Goal: Information Seeking & Learning: Check status

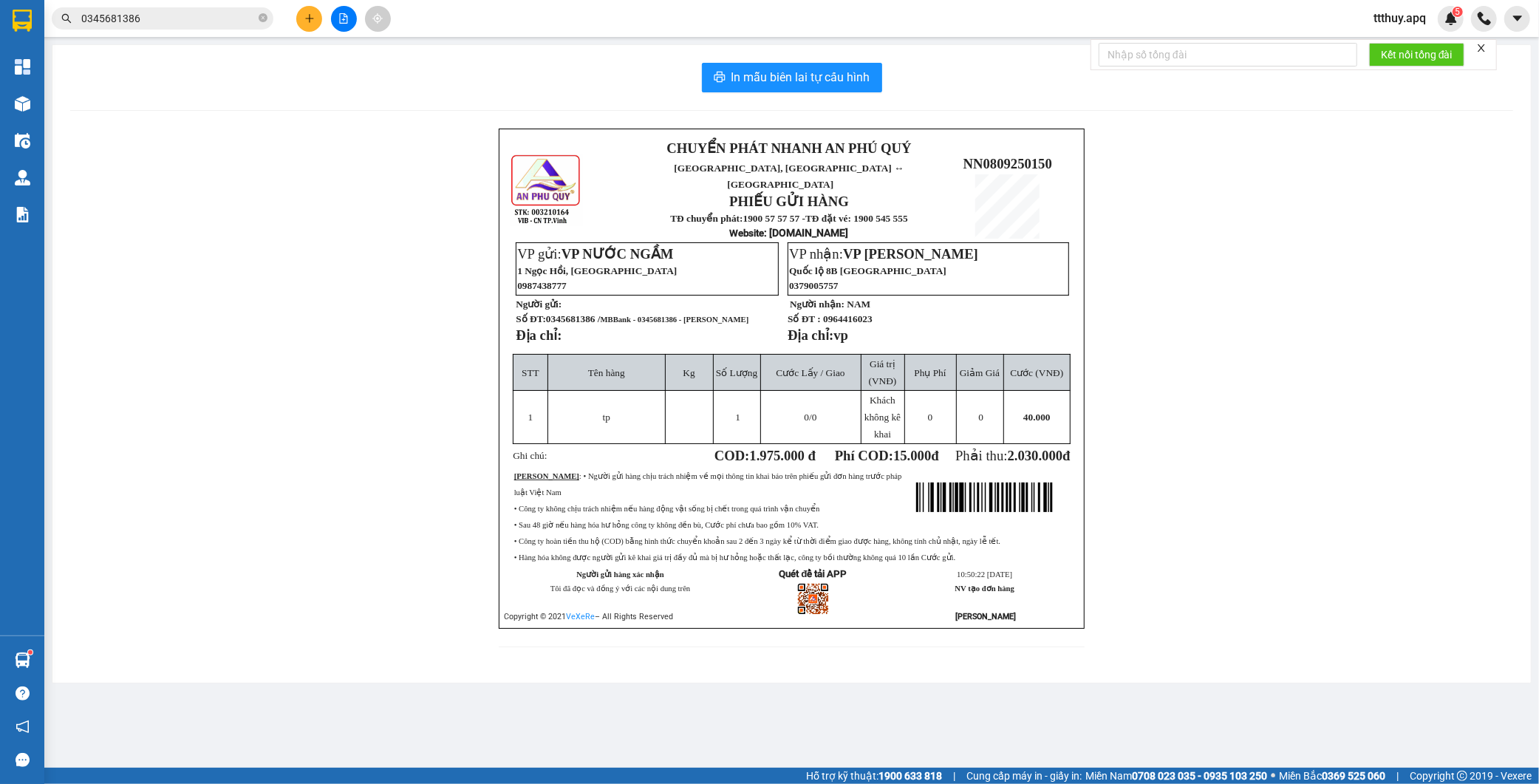
click at [159, 24] on input "0345681386" at bounding box center [168, 18] width 174 height 16
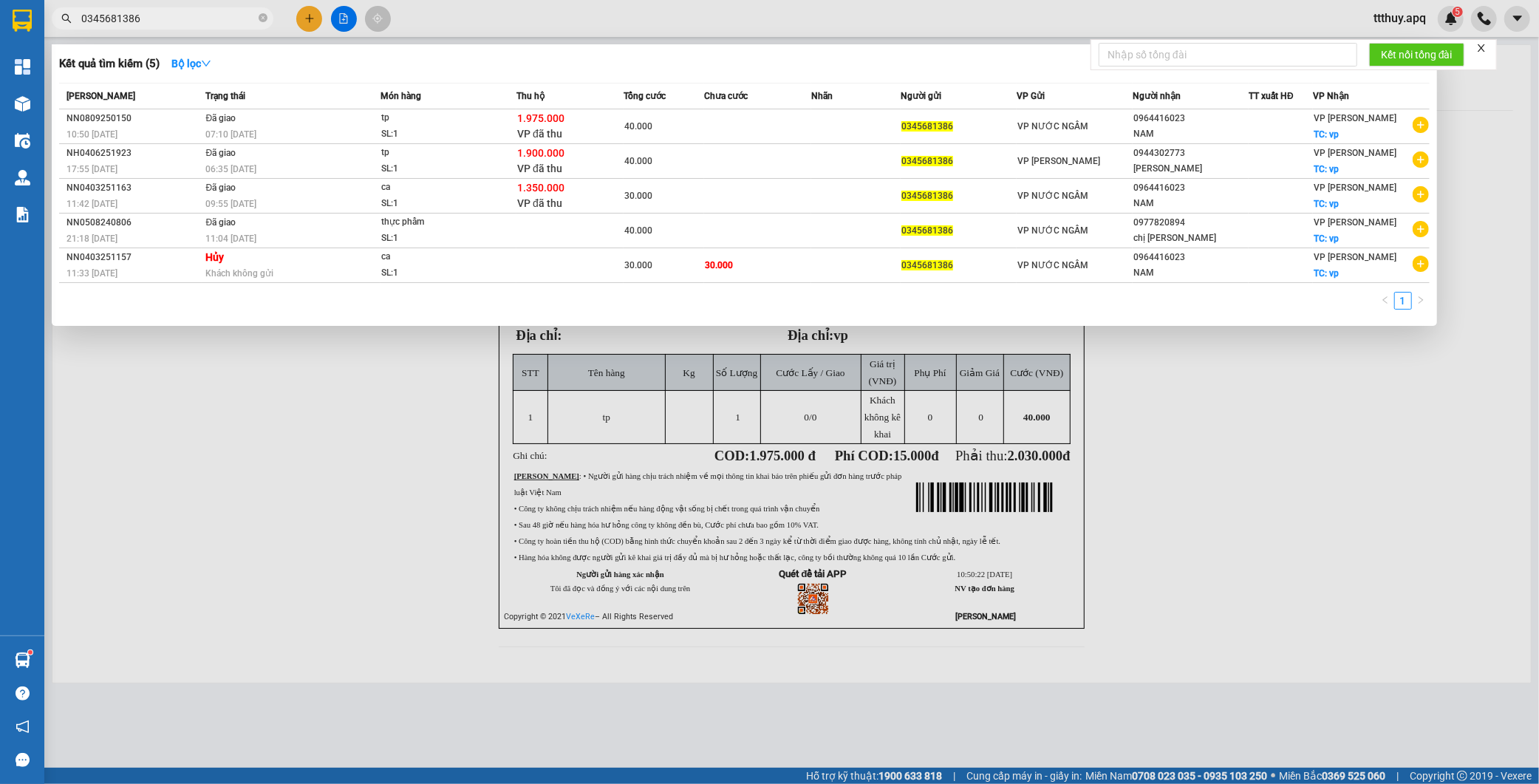
paste input "979487565"
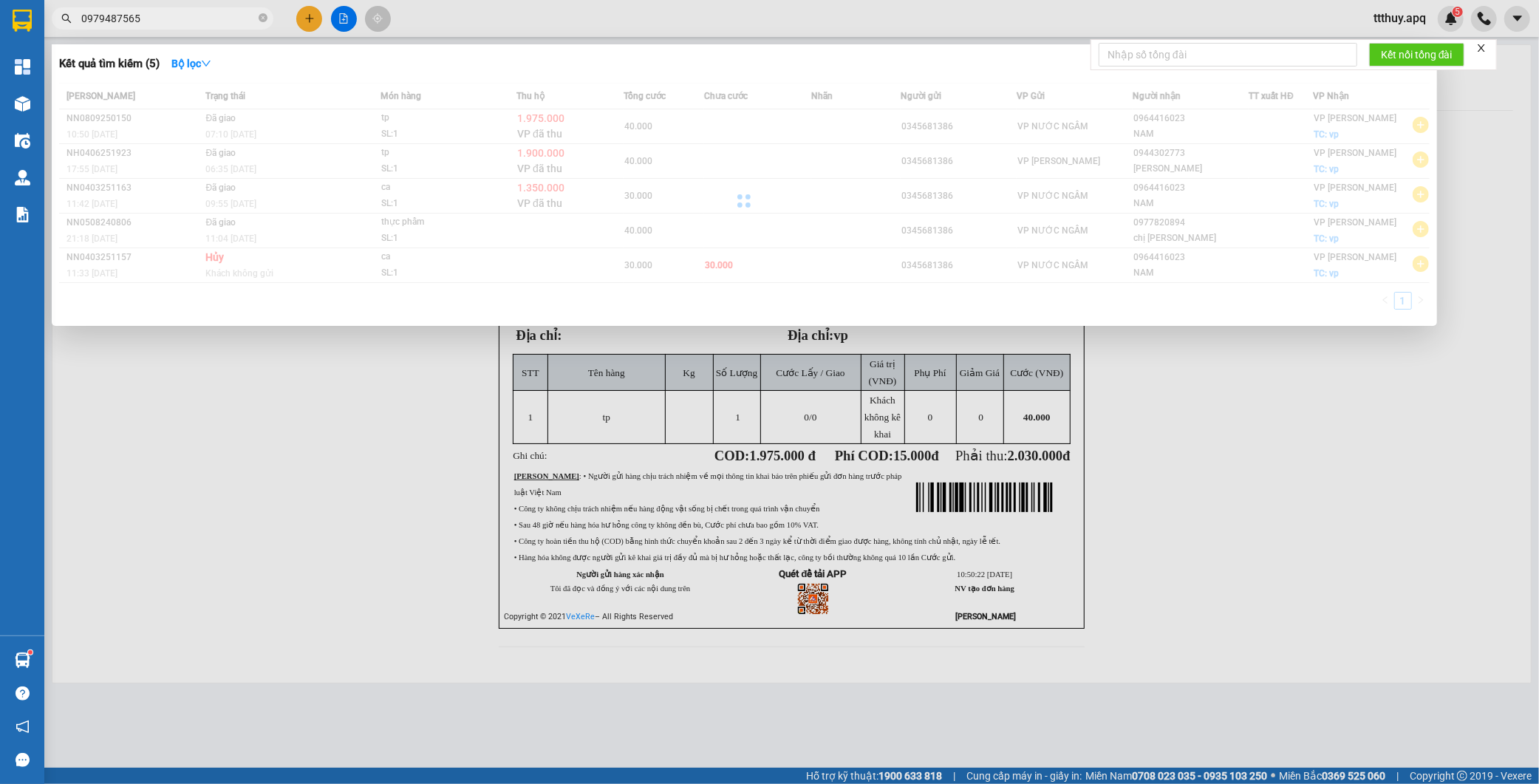
type input "0979487565"
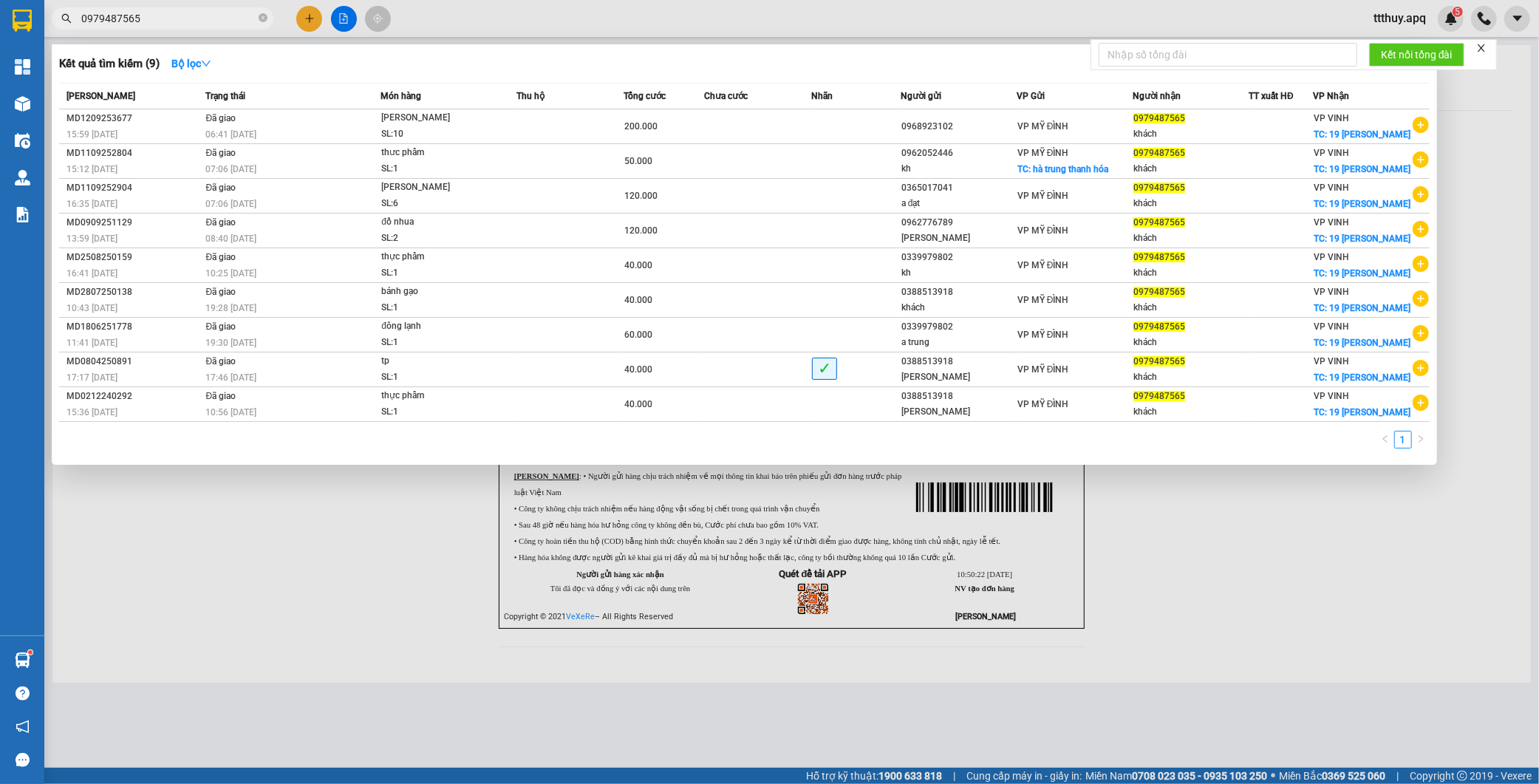
click at [1076, 670] on div at bounding box center [769, 392] width 1539 height 784
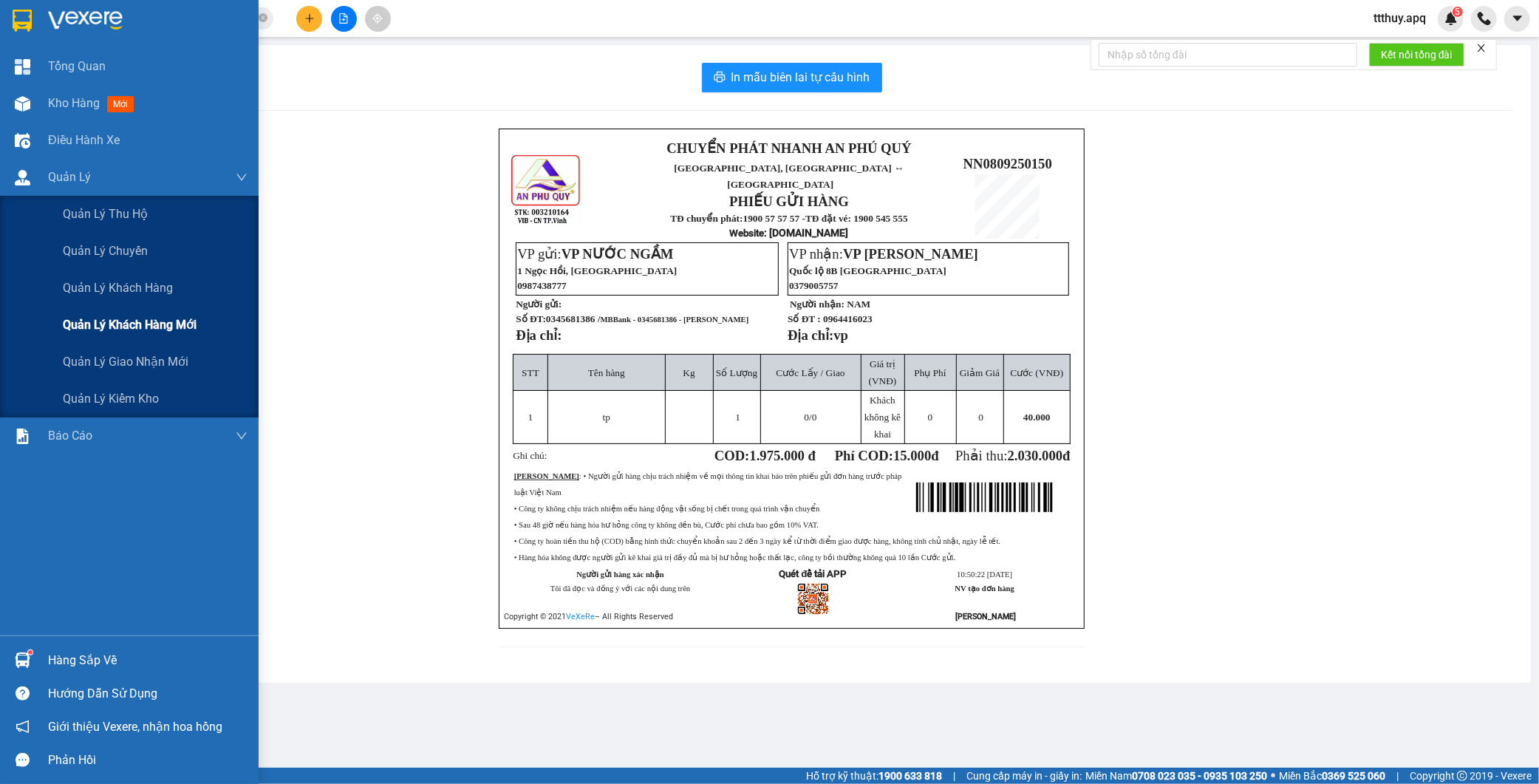
click at [133, 331] on span "Quản lý khách hàng mới" at bounding box center [130, 325] width 134 height 19
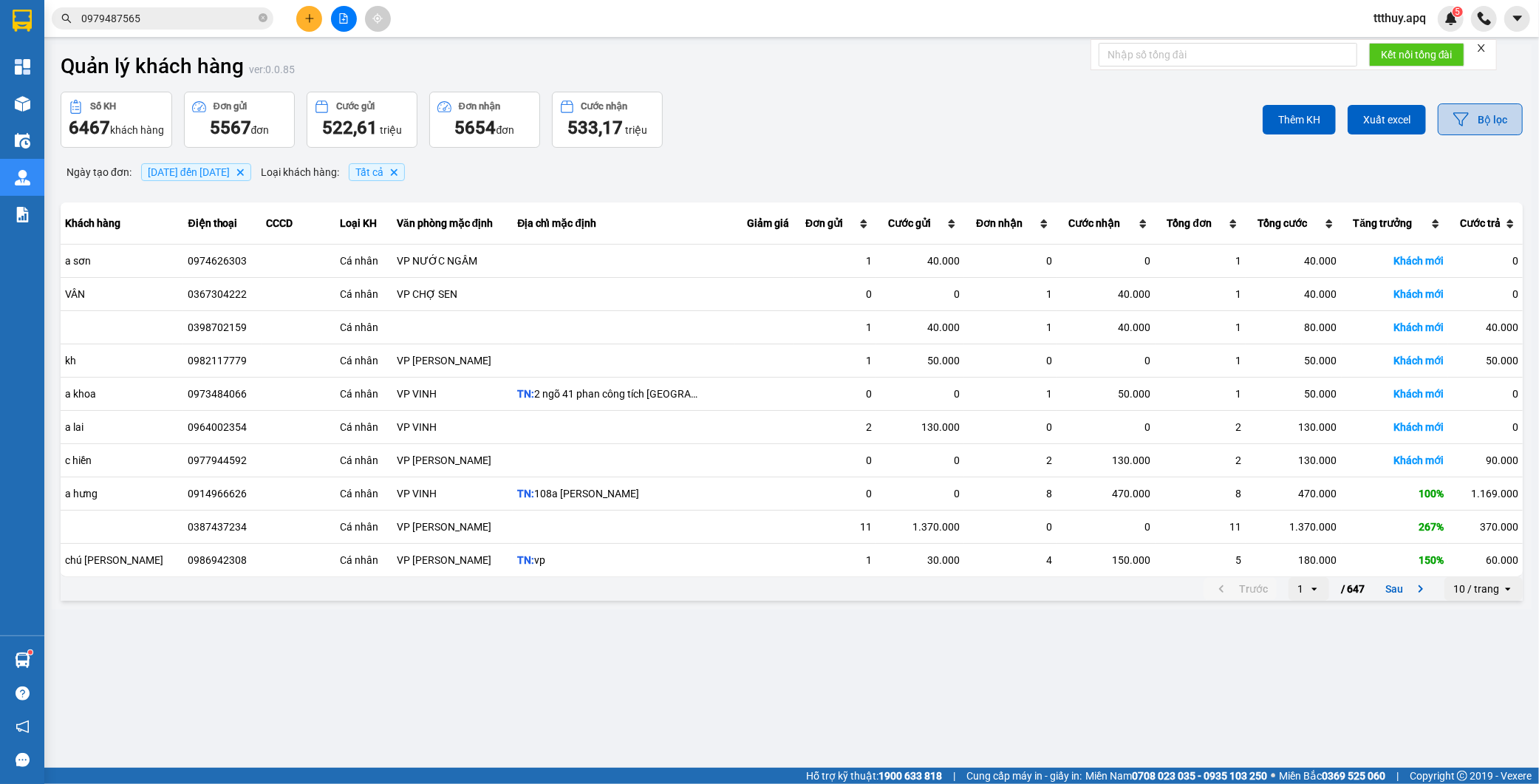
click at [1472, 125] on button "Bộ lọc" at bounding box center [1480, 120] width 85 height 32
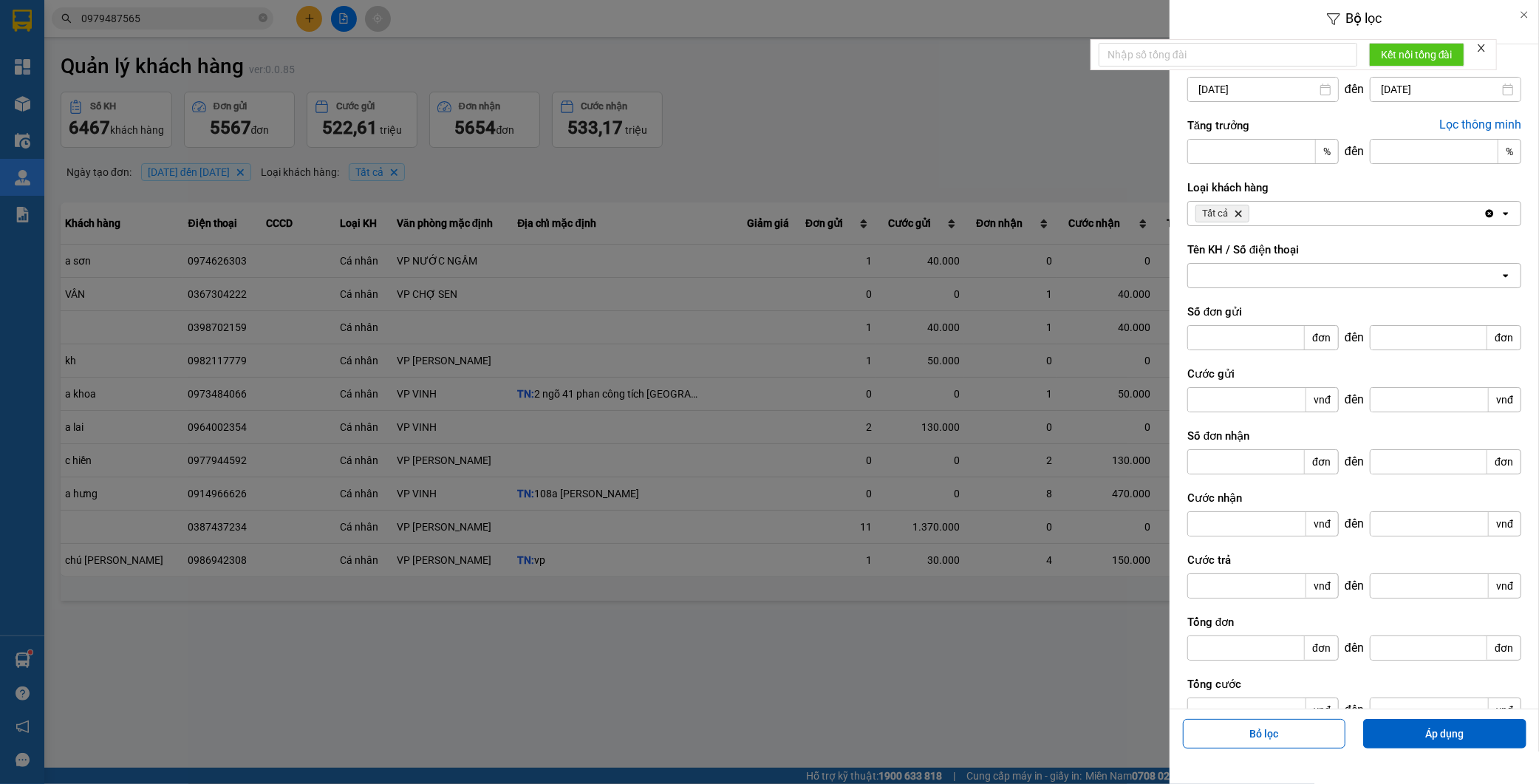
click at [1266, 90] on input "[DATE]" at bounding box center [1264, 89] width 150 height 24
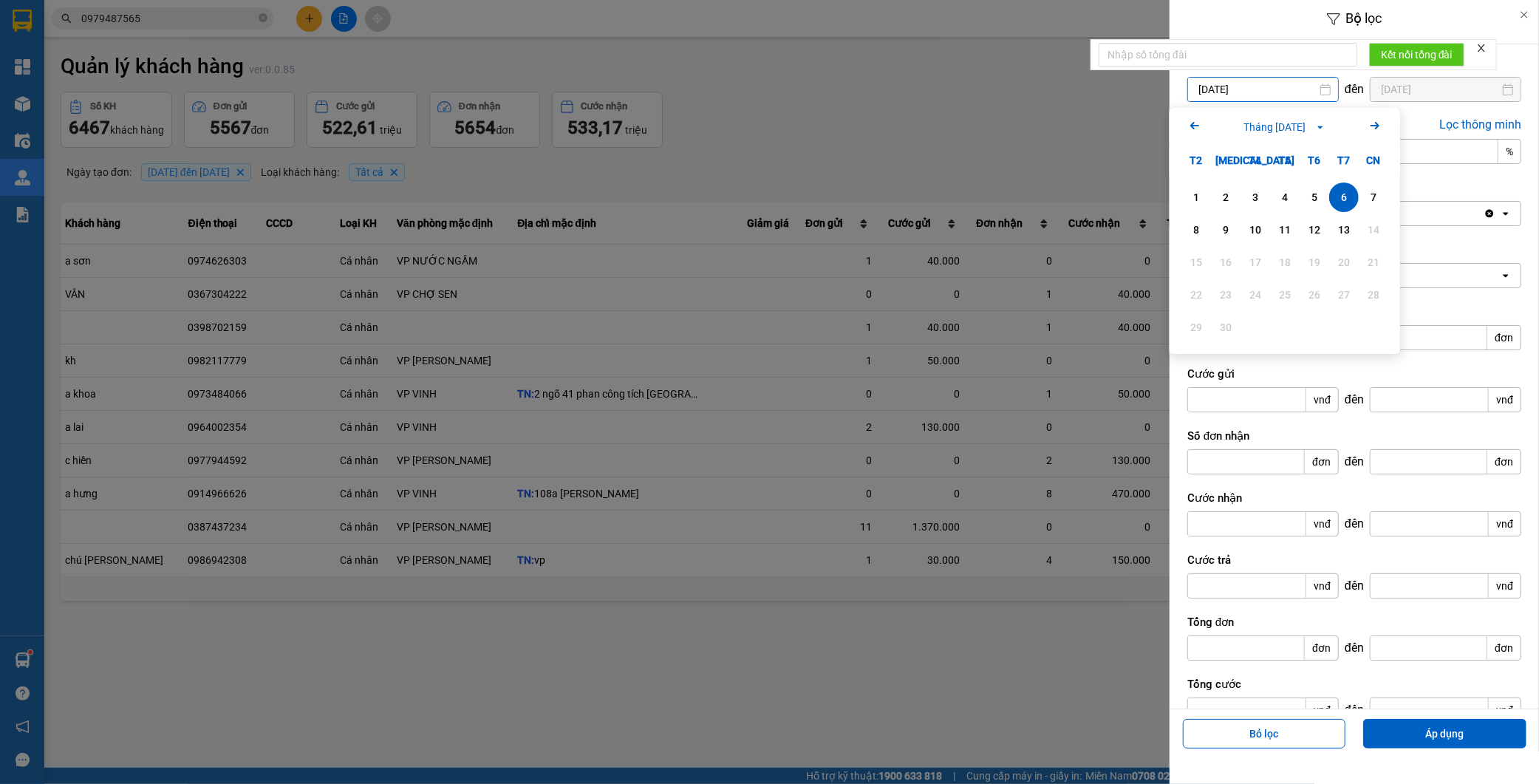
click at [1193, 126] on icon "Previous month." at bounding box center [1194, 125] width 9 height 8
click at [1339, 266] on div "16" at bounding box center [1344, 262] width 21 height 18
type input "[DATE]"
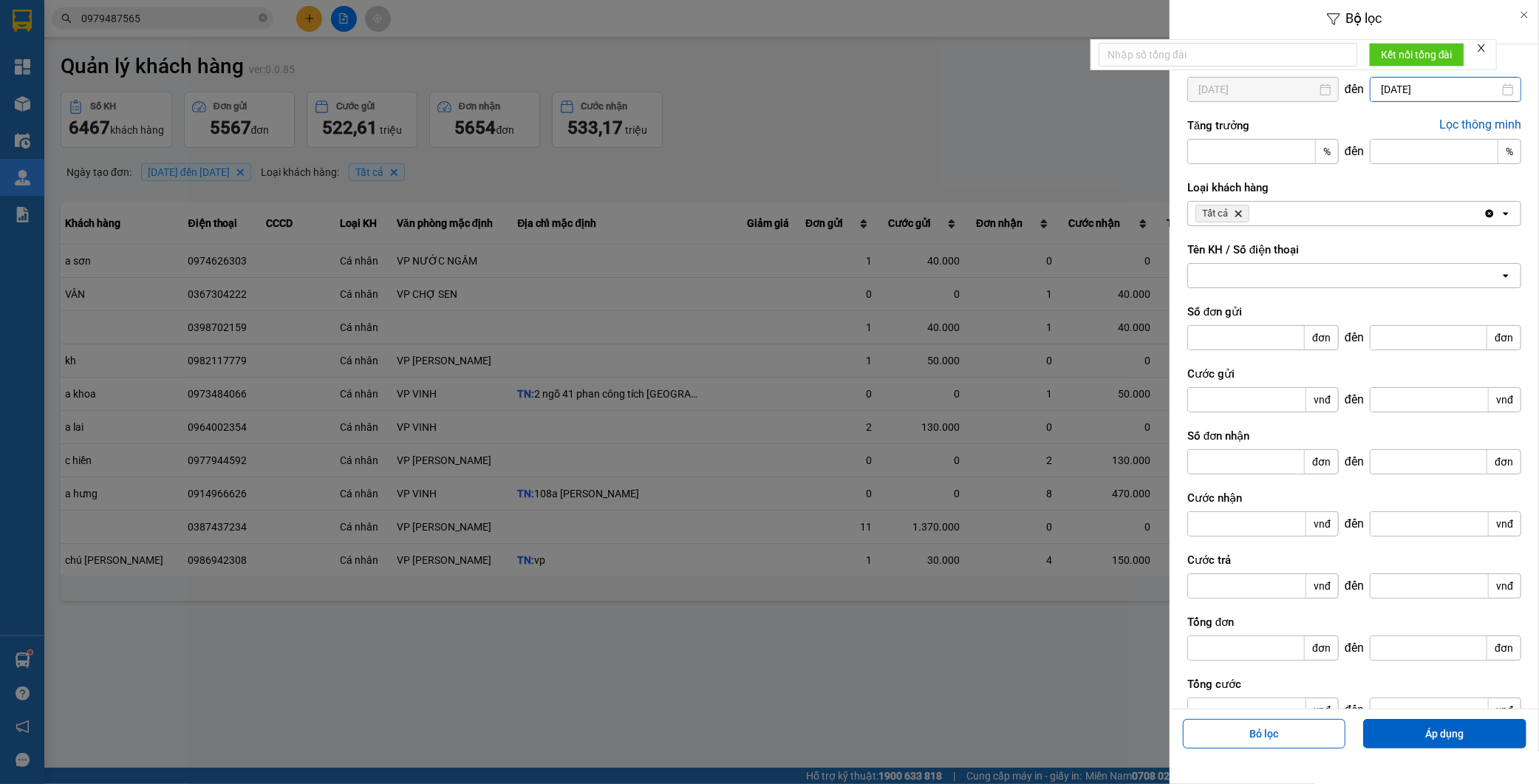
click at [1450, 610] on div "Bộ lọc Ngày tạo đơn [DATE] Press the down arrow key to interact with the calend…" at bounding box center [791, 610] width 1480 height 0
click at [1317, 127] on icon "Previous month." at bounding box center [1320, 125] width 9 height 8
click at [1496, 322] on div "31" at bounding box center [1499, 327] width 21 height 18
type input "[DATE]"
click at [1268, 275] on div at bounding box center [1344, 275] width 312 height 24
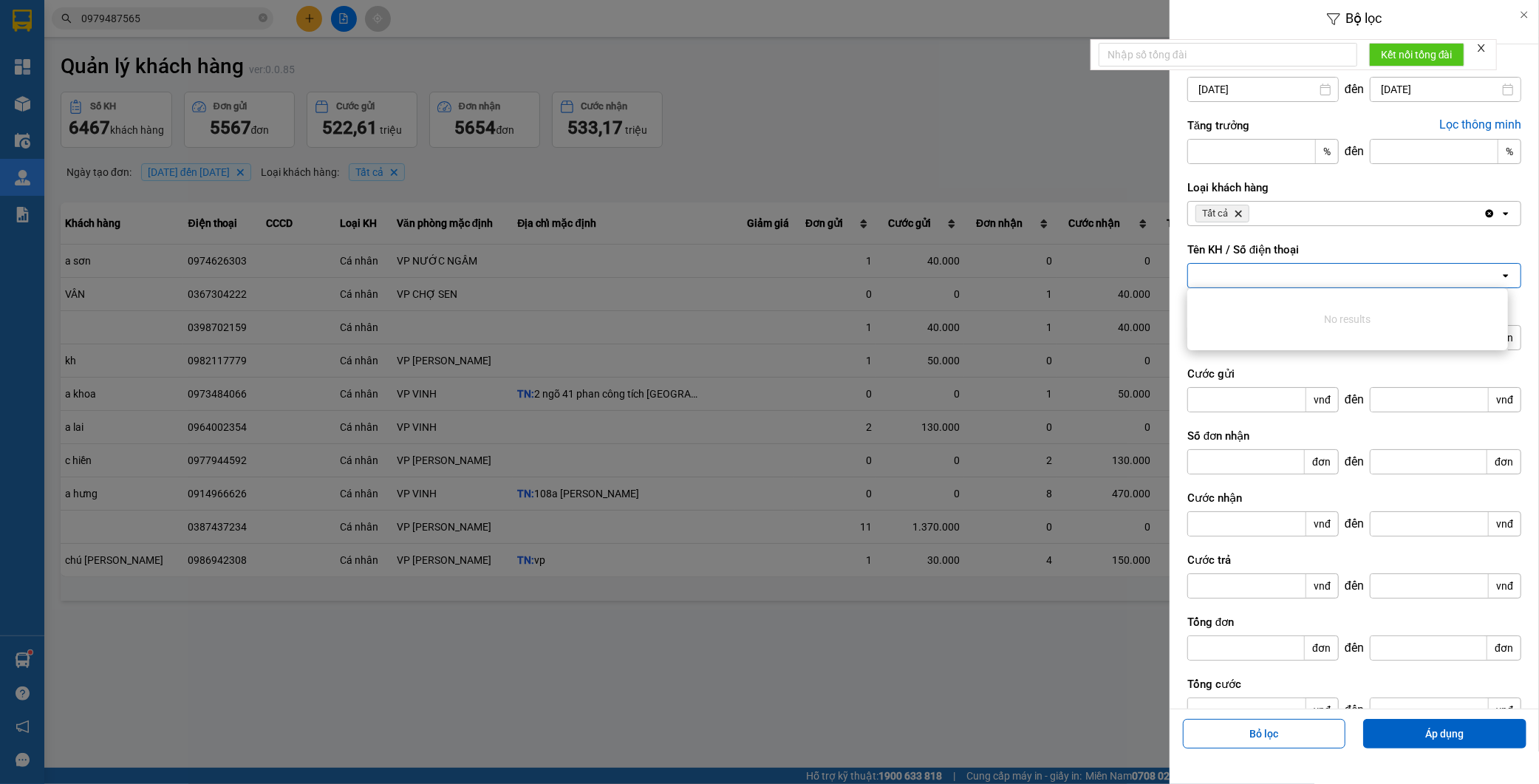
paste input "0945334443"
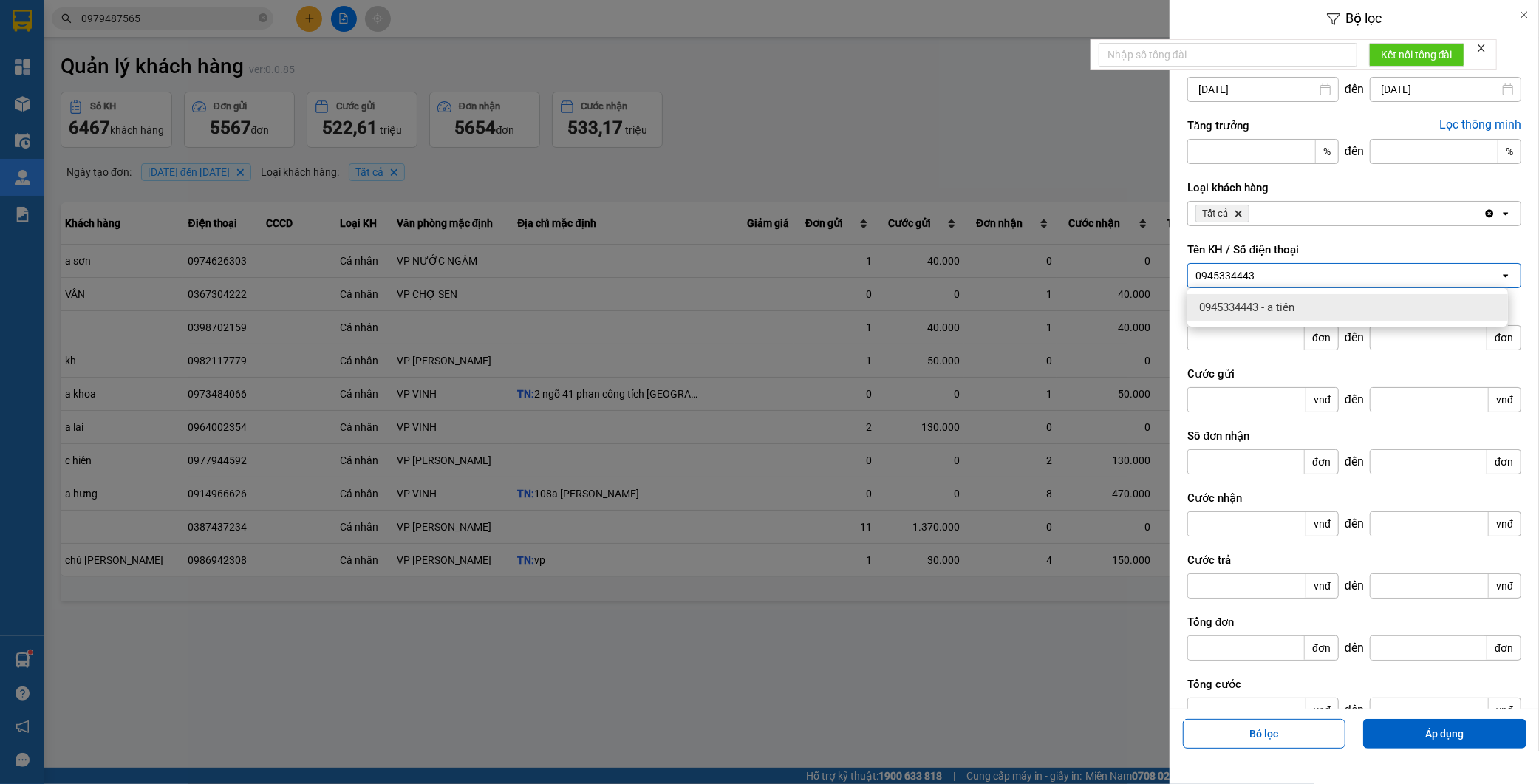
type input "0945334443"
click at [1316, 312] on div "0945334443 - a tiến" at bounding box center [1348, 307] width 321 height 27
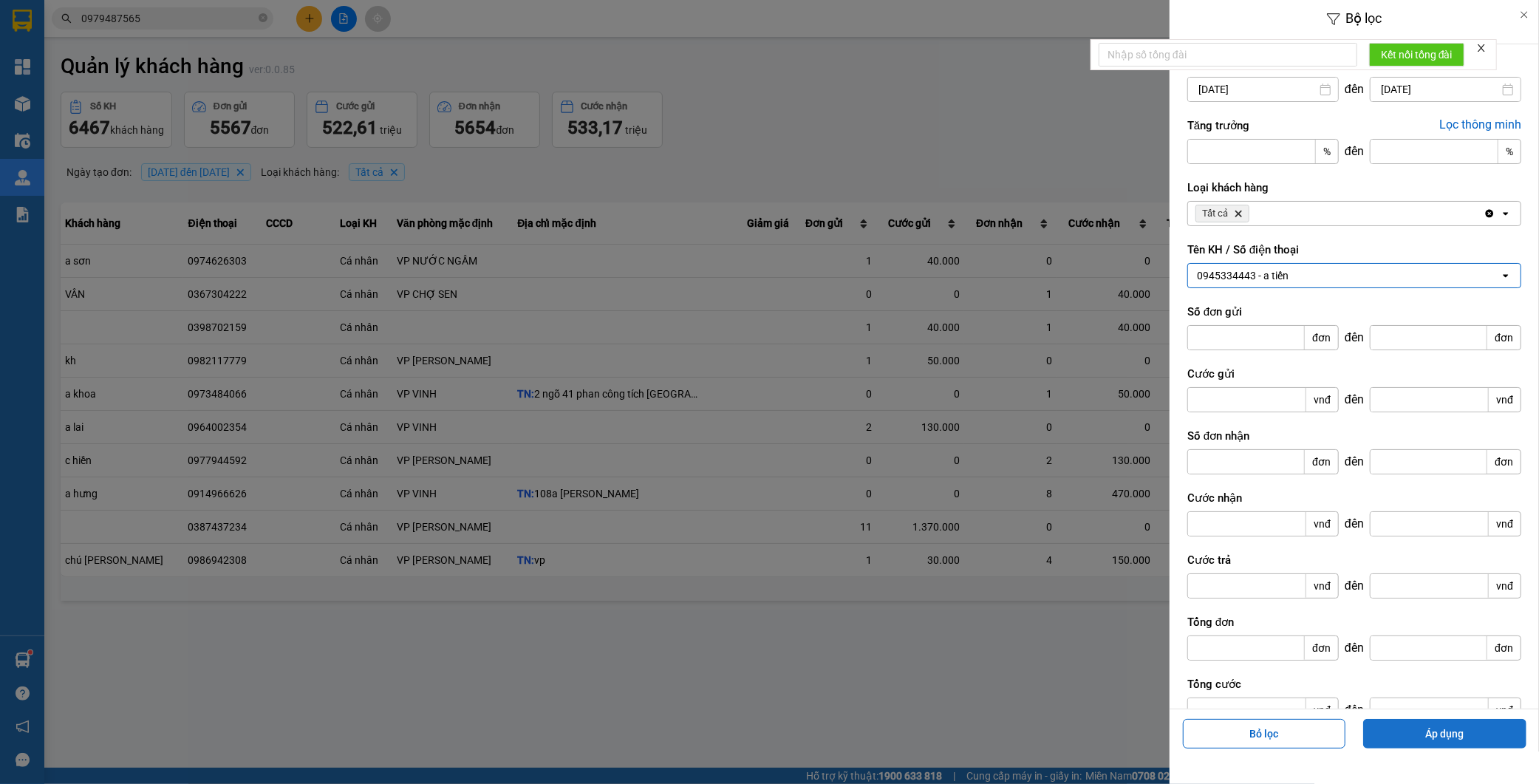
click at [1475, 728] on button "Áp dụng" at bounding box center [1445, 733] width 163 height 29
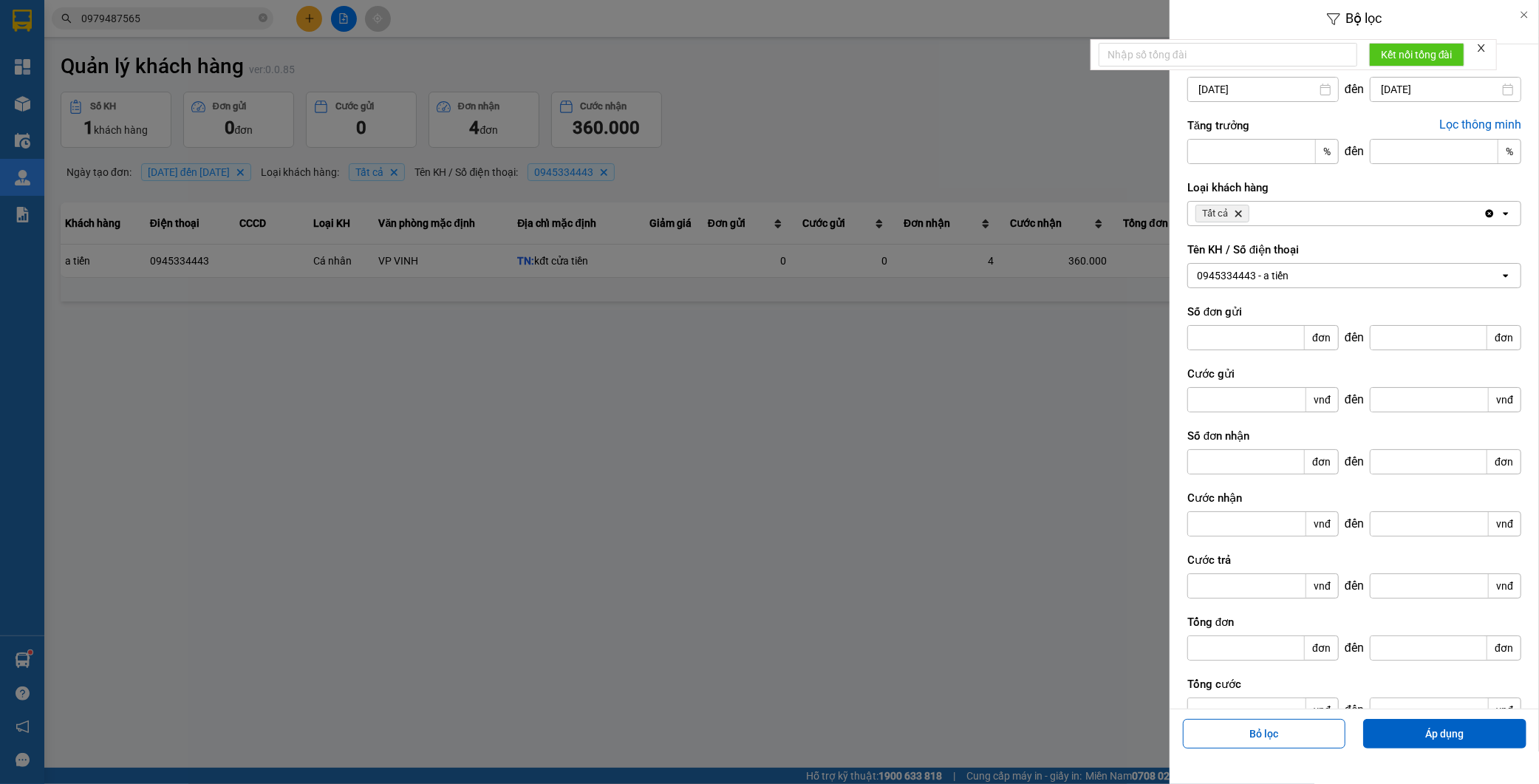
click at [911, 419] on div at bounding box center [769, 392] width 1539 height 784
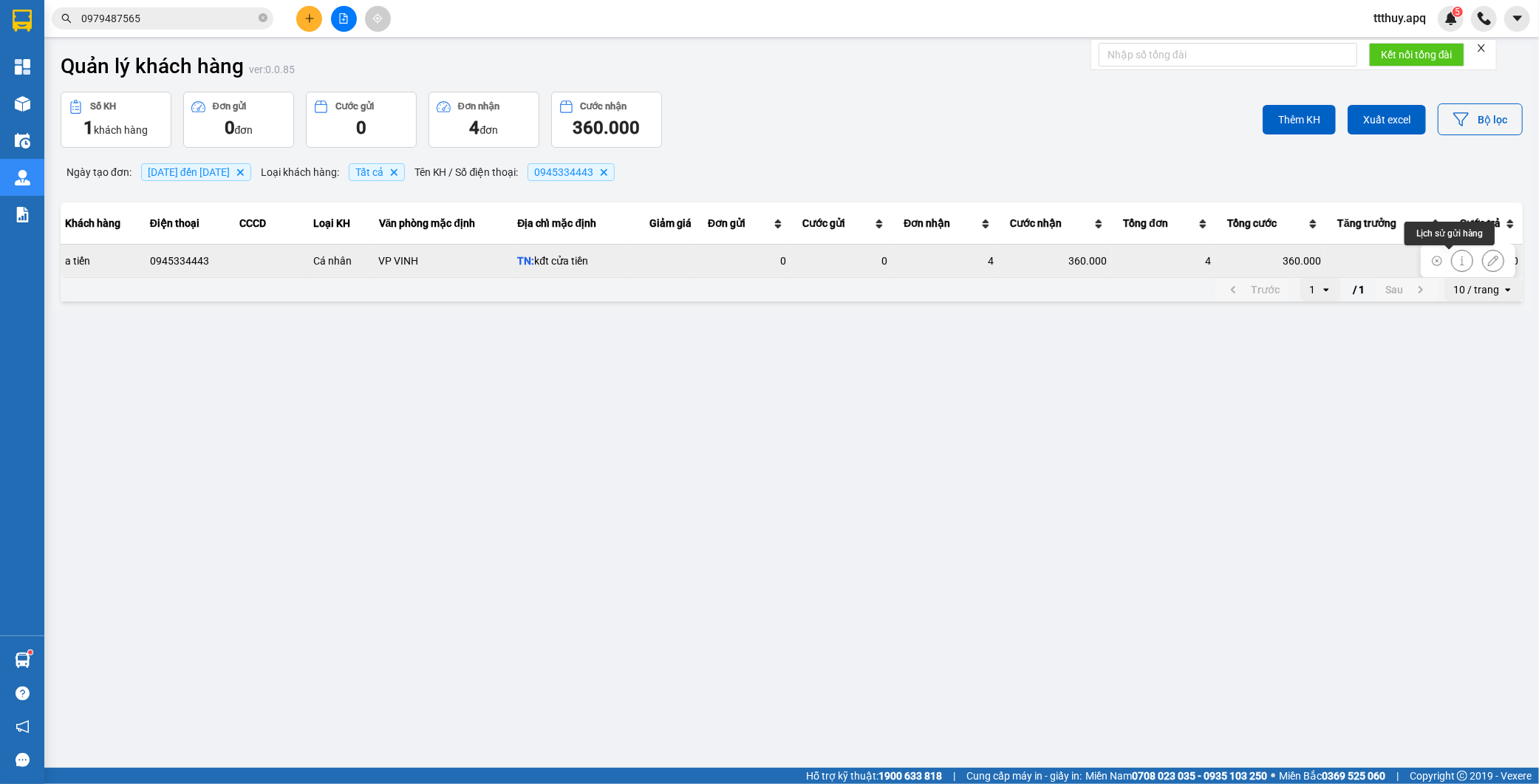
click at [1452, 261] on button at bounding box center [1462, 260] width 21 height 26
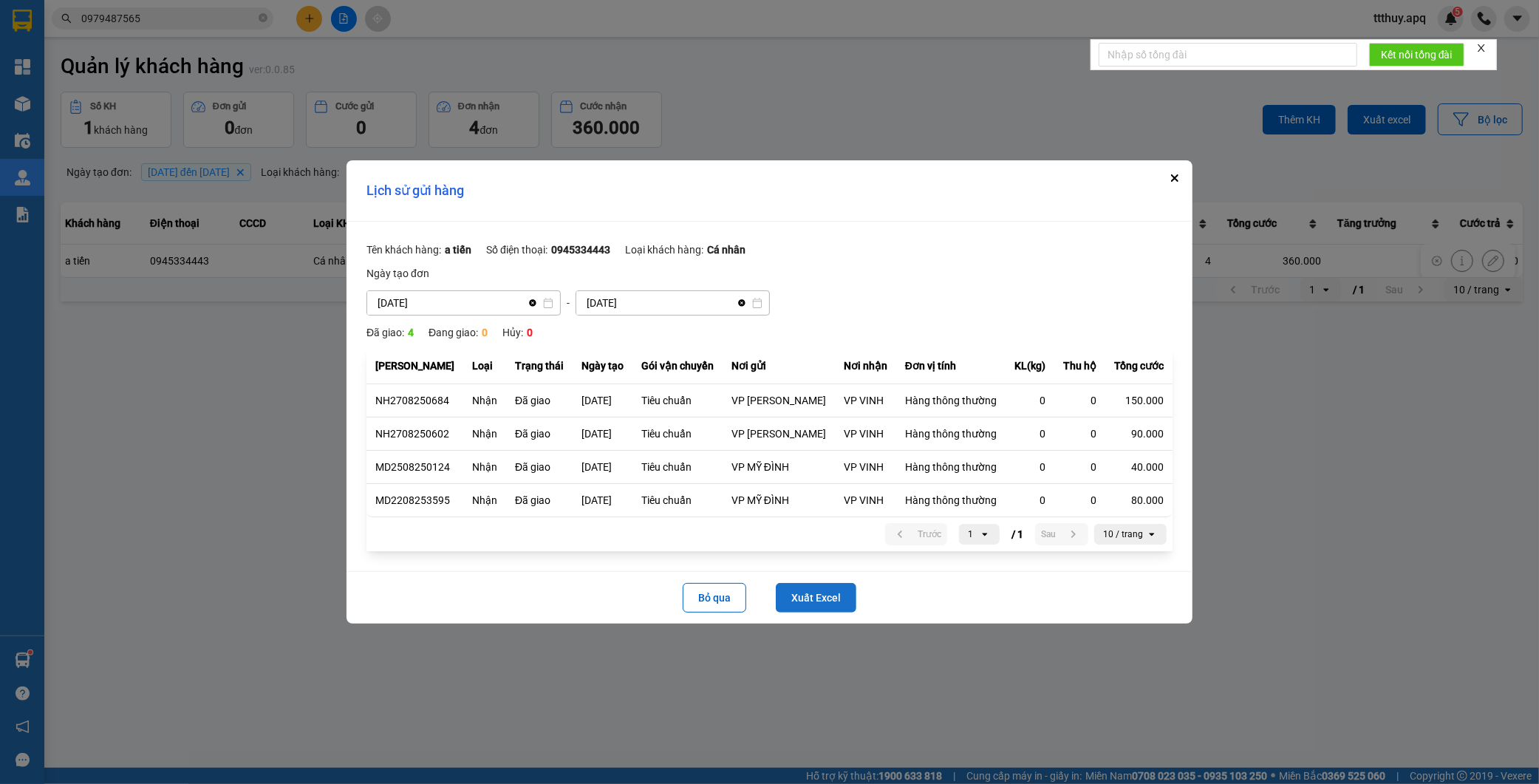
click at [821, 600] on button "Xuất Excel" at bounding box center [816, 597] width 81 height 29
click at [1172, 176] on icon "Close" at bounding box center [1174, 178] width 6 height 6
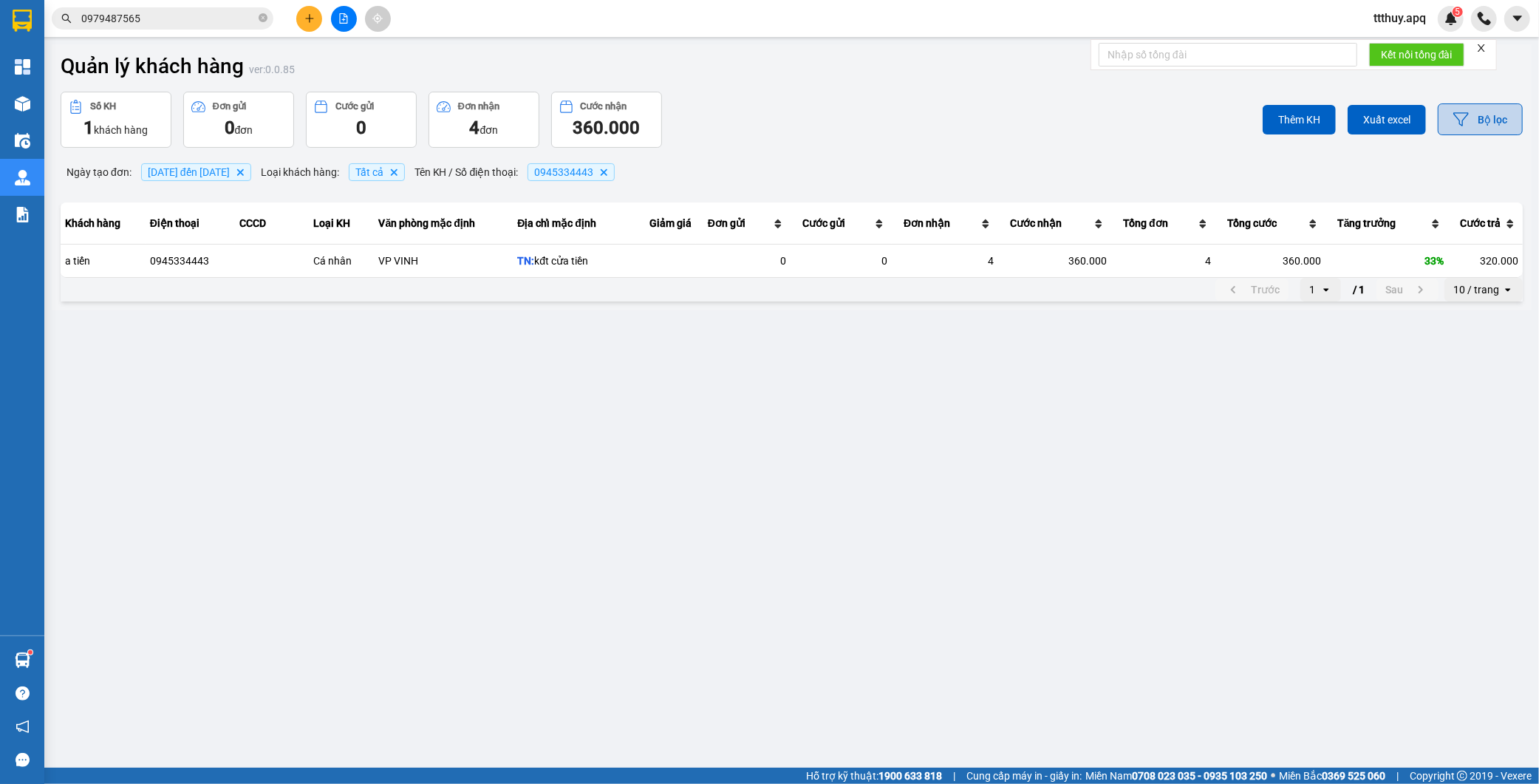
click at [1478, 114] on button "Bộ lọc" at bounding box center [1480, 120] width 85 height 32
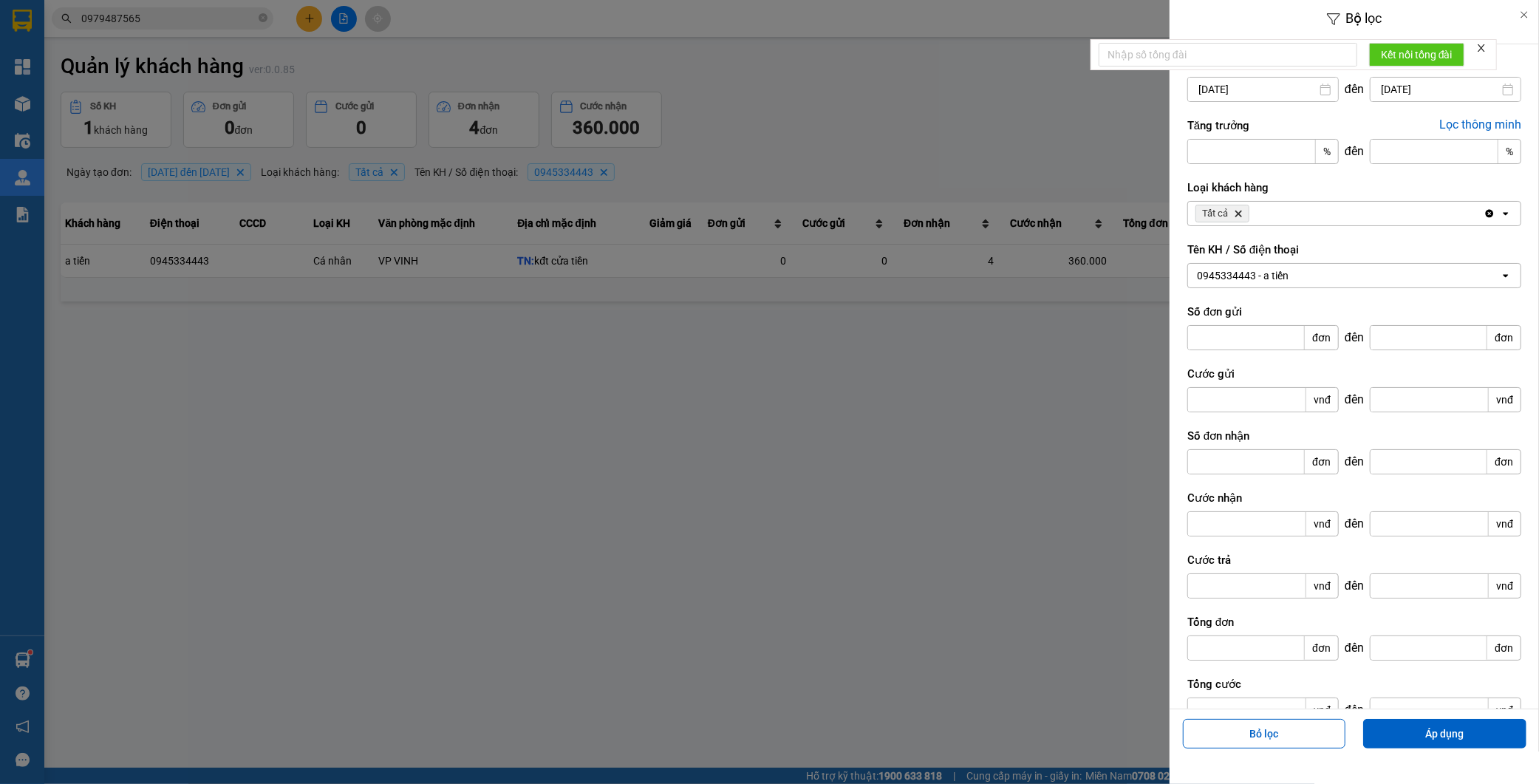
click at [1296, 267] on div "0945334443 - a tiến" at bounding box center [1344, 275] width 312 height 24
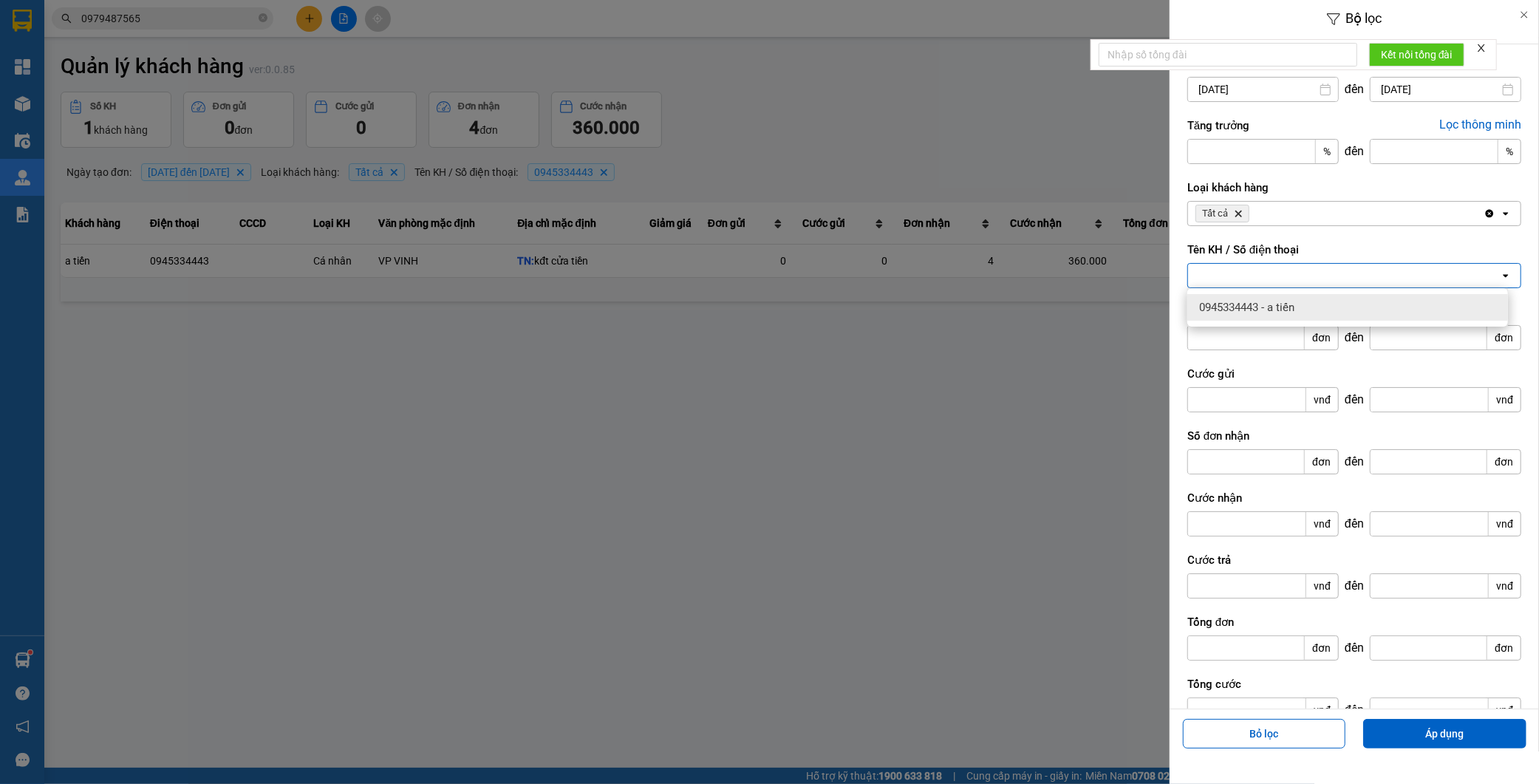
paste input "0945334433"
type input "0945334433"
click at [1285, 307] on span "0945334433 - nati ( tiến )" at bounding box center [1260, 307] width 121 height 15
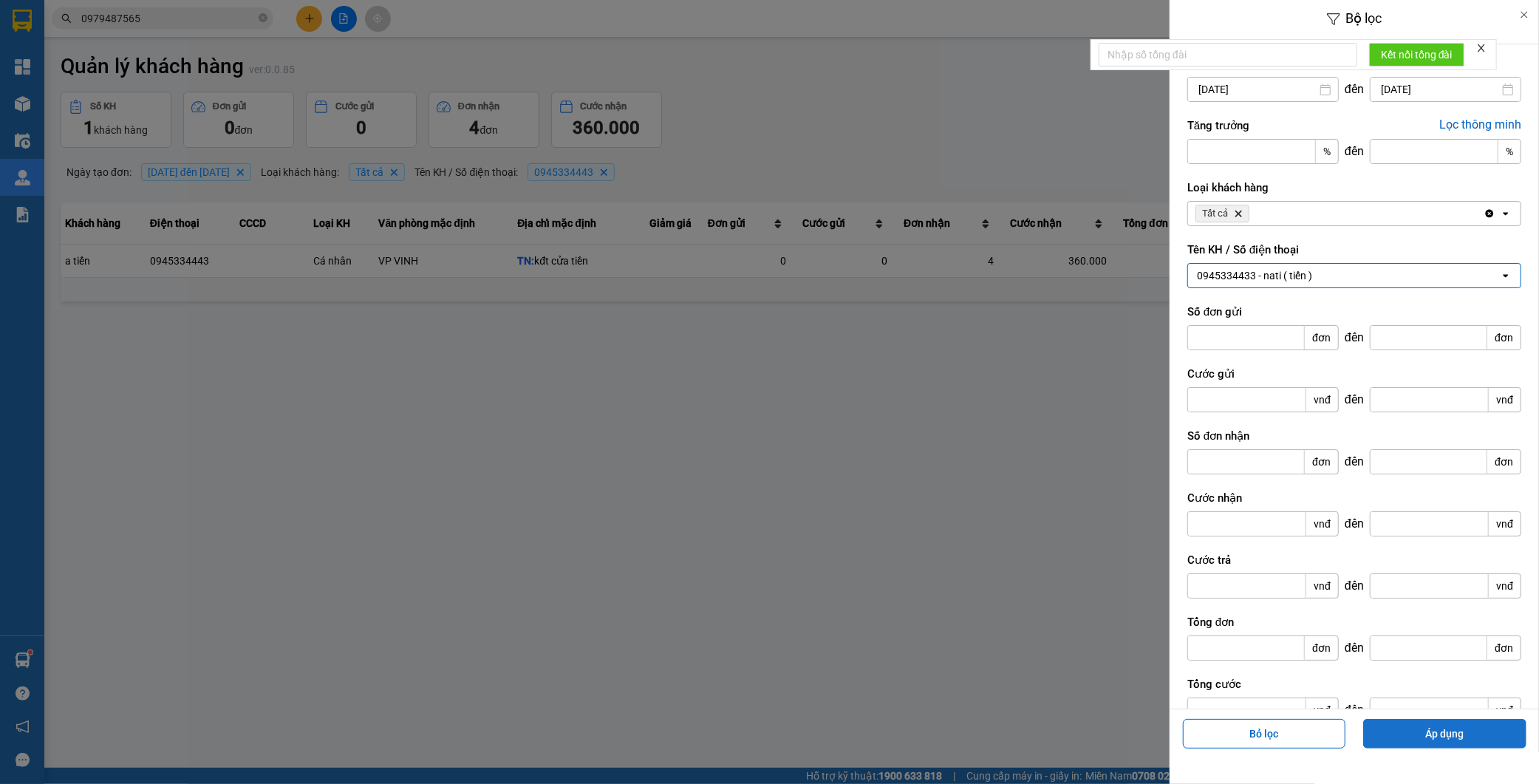
click at [1424, 735] on button "Áp dụng" at bounding box center [1445, 733] width 163 height 29
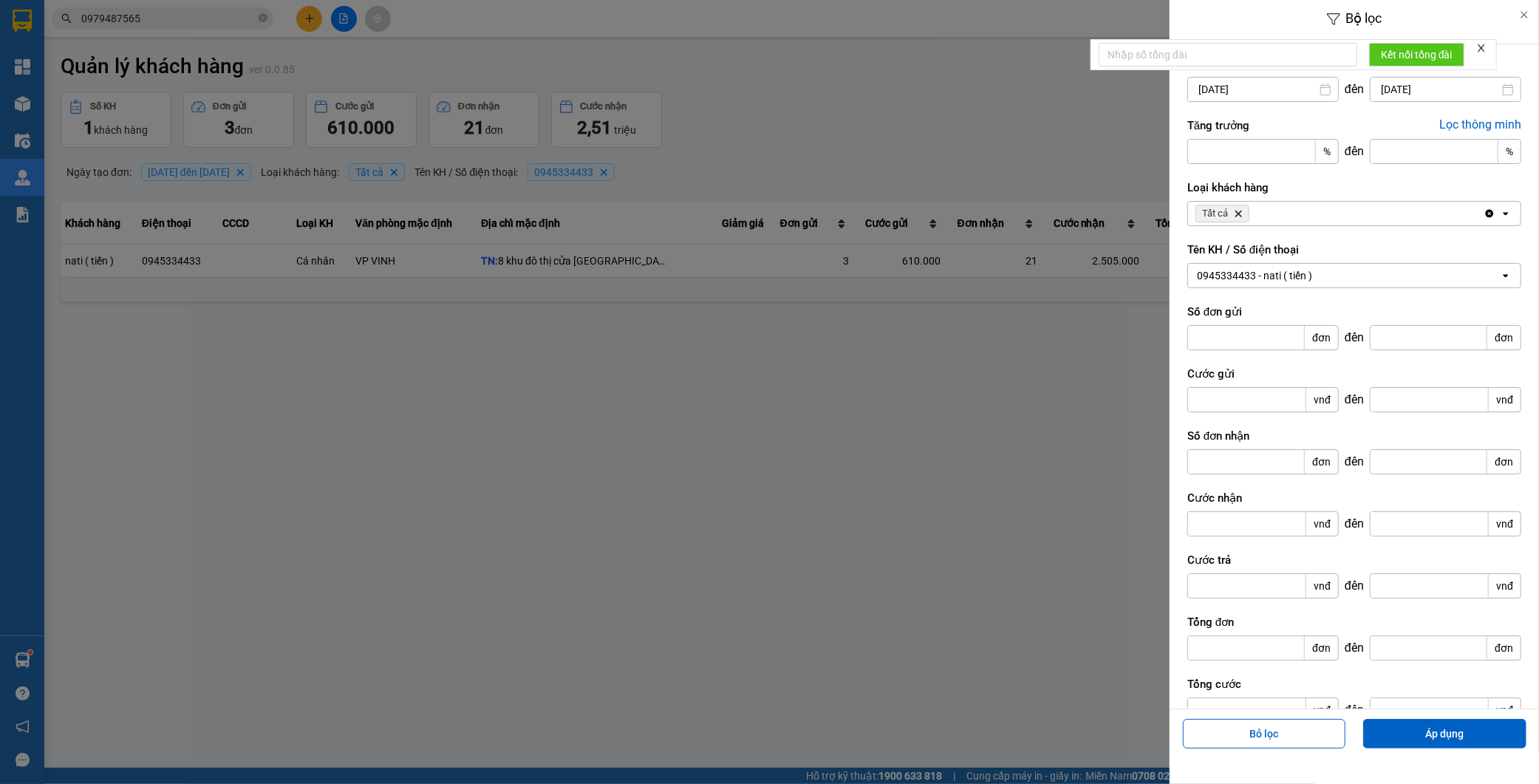
click at [1005, 436] on div at bounding box center [769, 392] width 1539 height 784
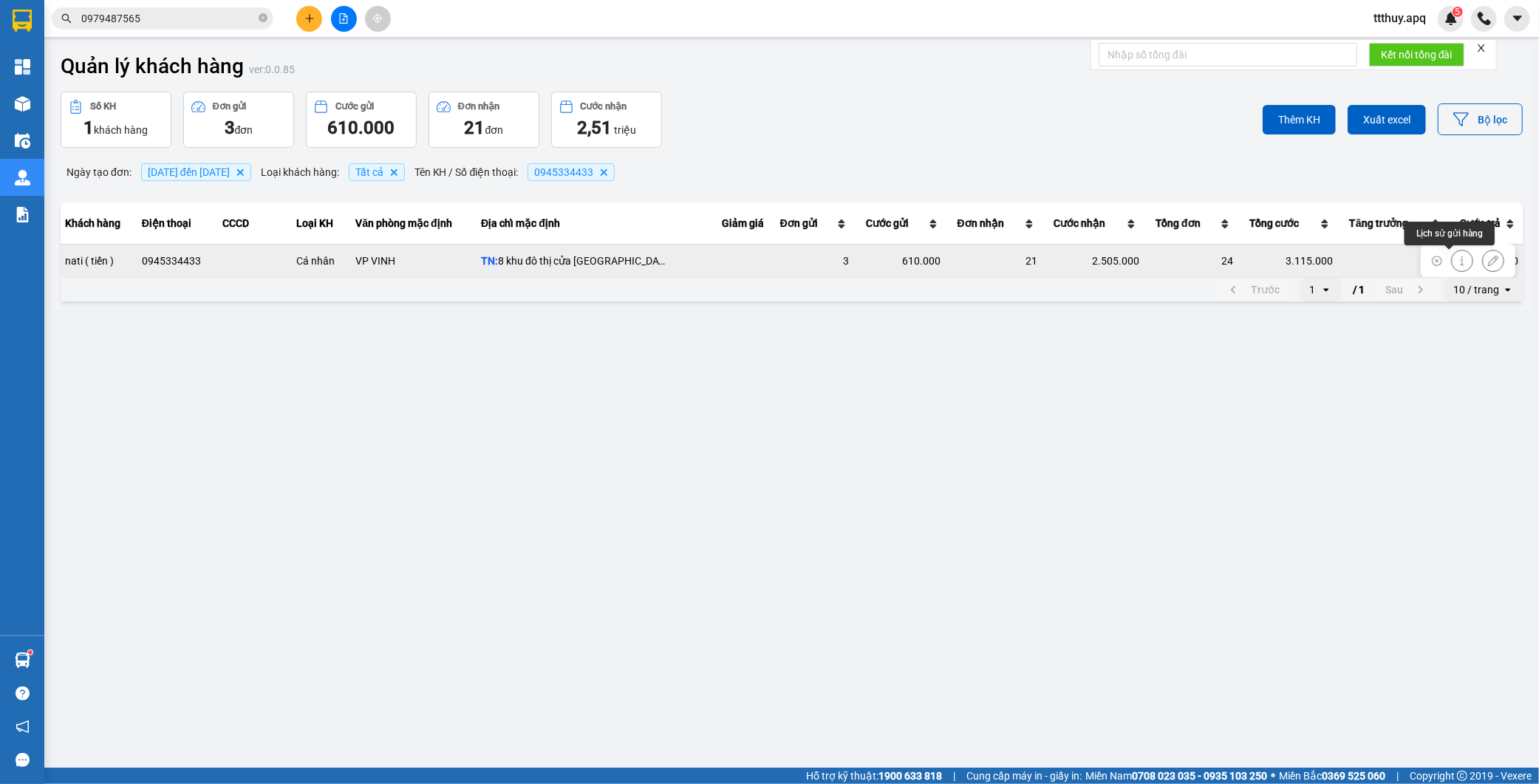
click at [1457, 261] on icon at bounding box center [1462, 261] width 10 height 10
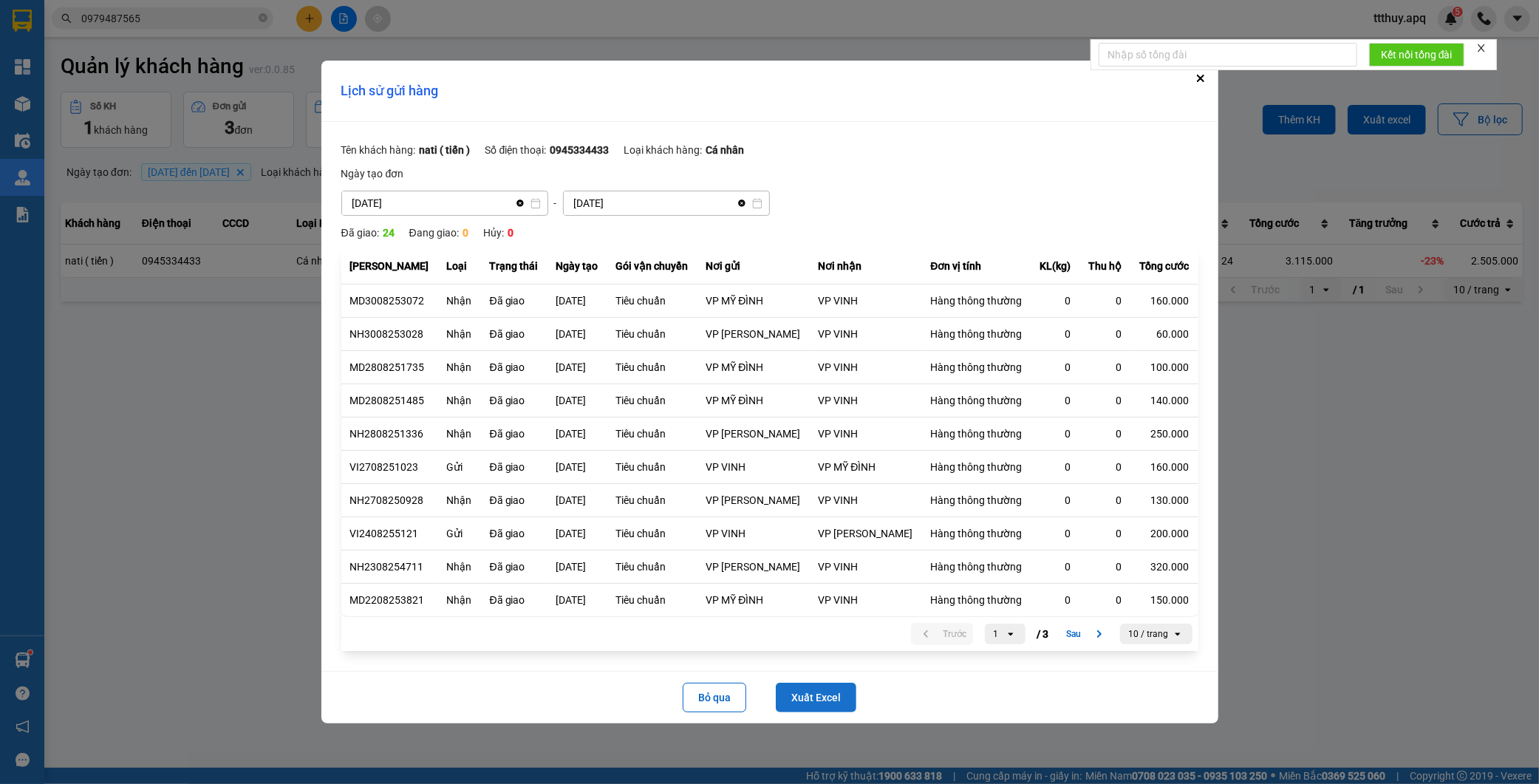
click at [836, 699] on button "Xuất Excel" at bounding box center [816, 697] width 81 height 29
click at [693, 699] on button "Bỏ qua" at bounding box center [714, 697] width 63 height 29
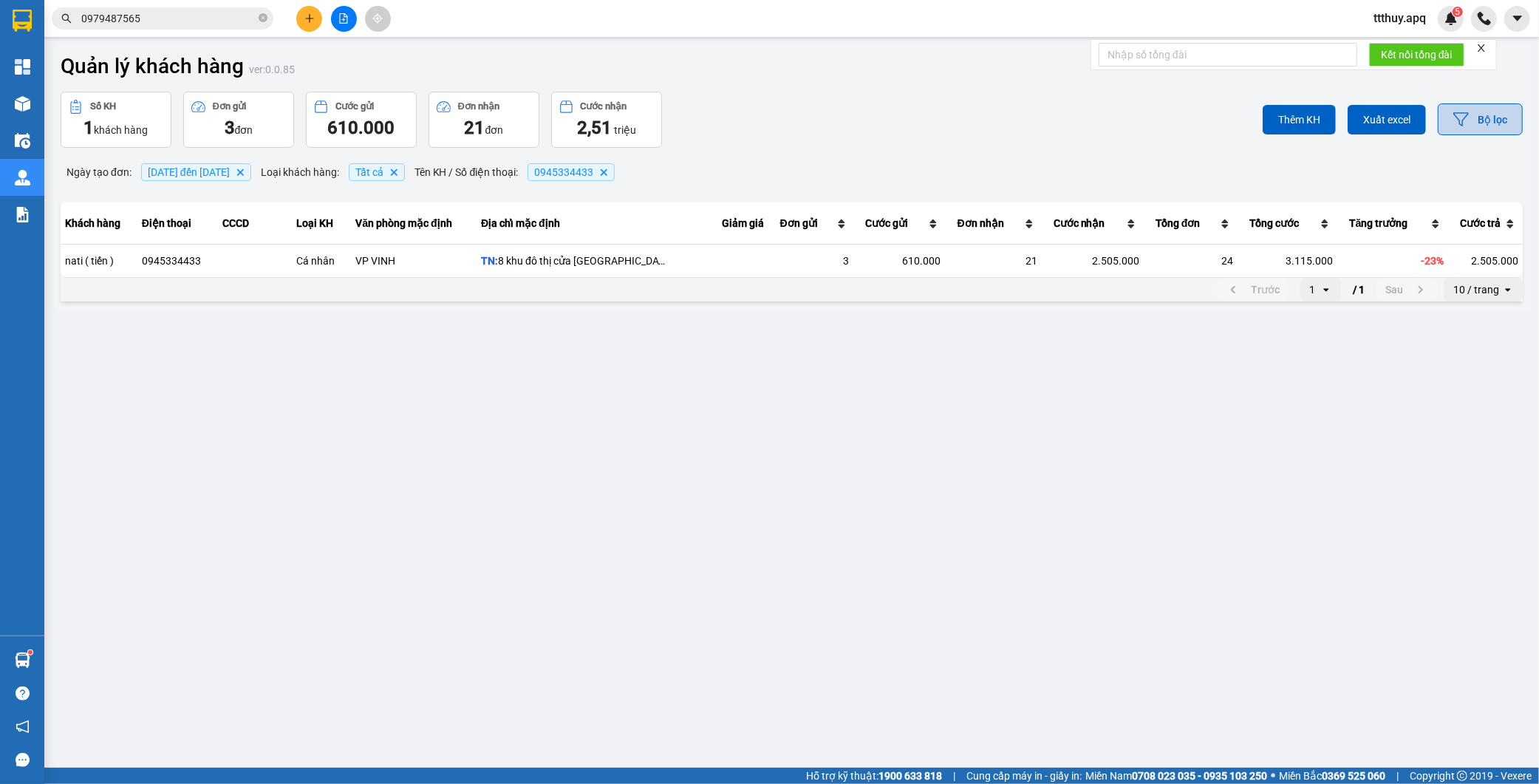
click at [1503, 126] on button "Bộ lọc" at bounding box center [1480, 120] width 85 height 32
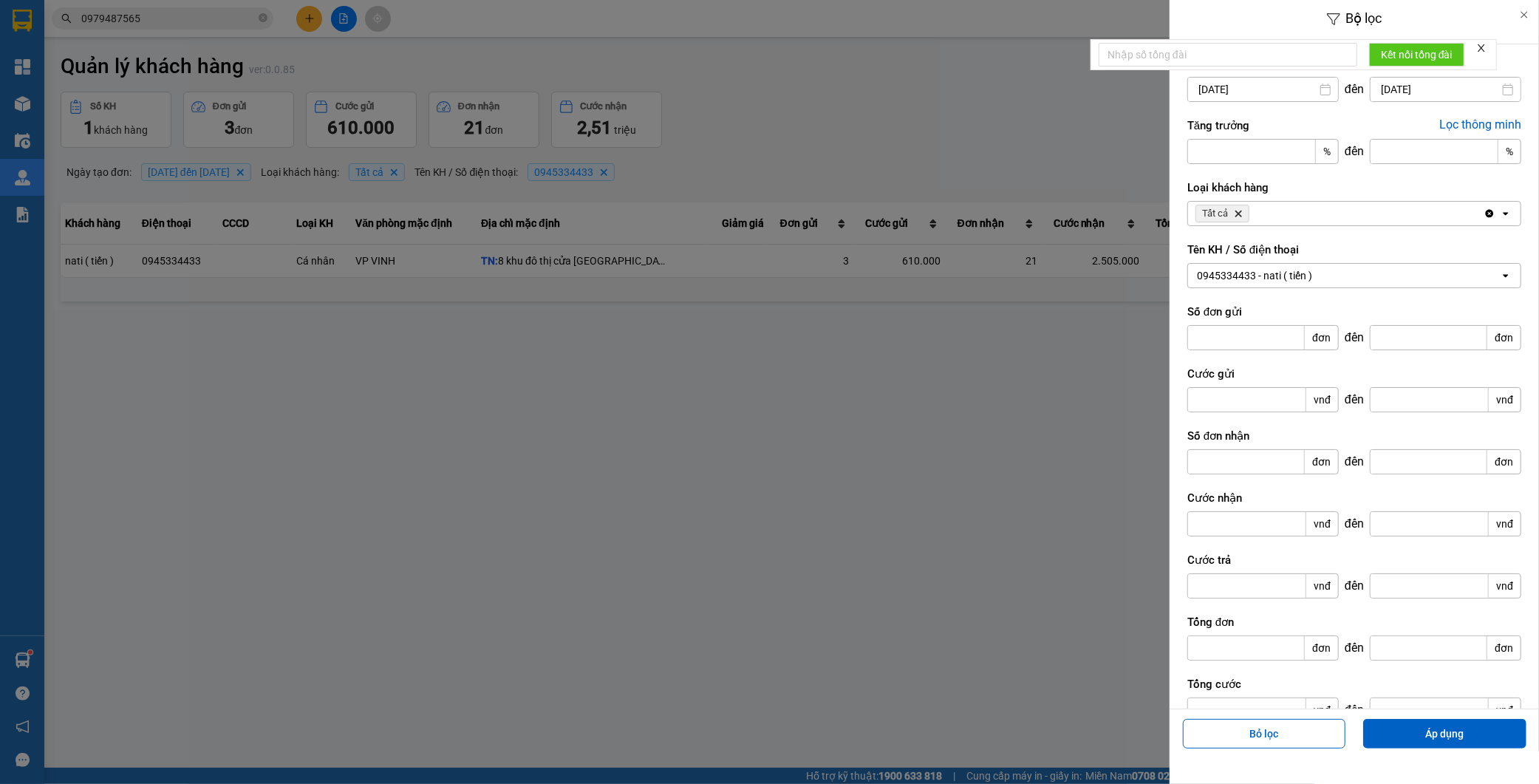
click at [1258, 275] on div "0945334433 - nati ( tiến )" at bounding box center [1254, 275] width 115 height 15
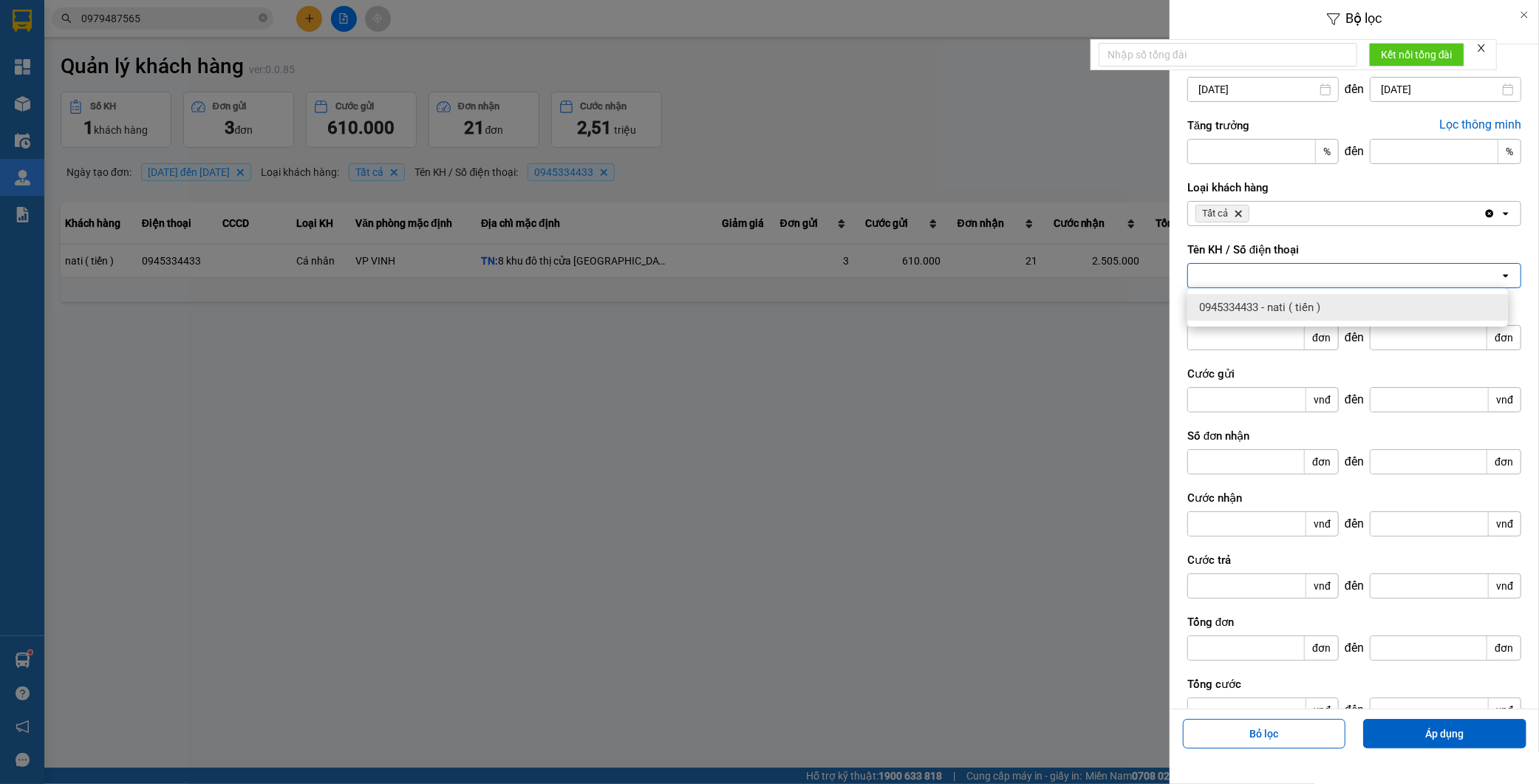
paste input "0965115246"
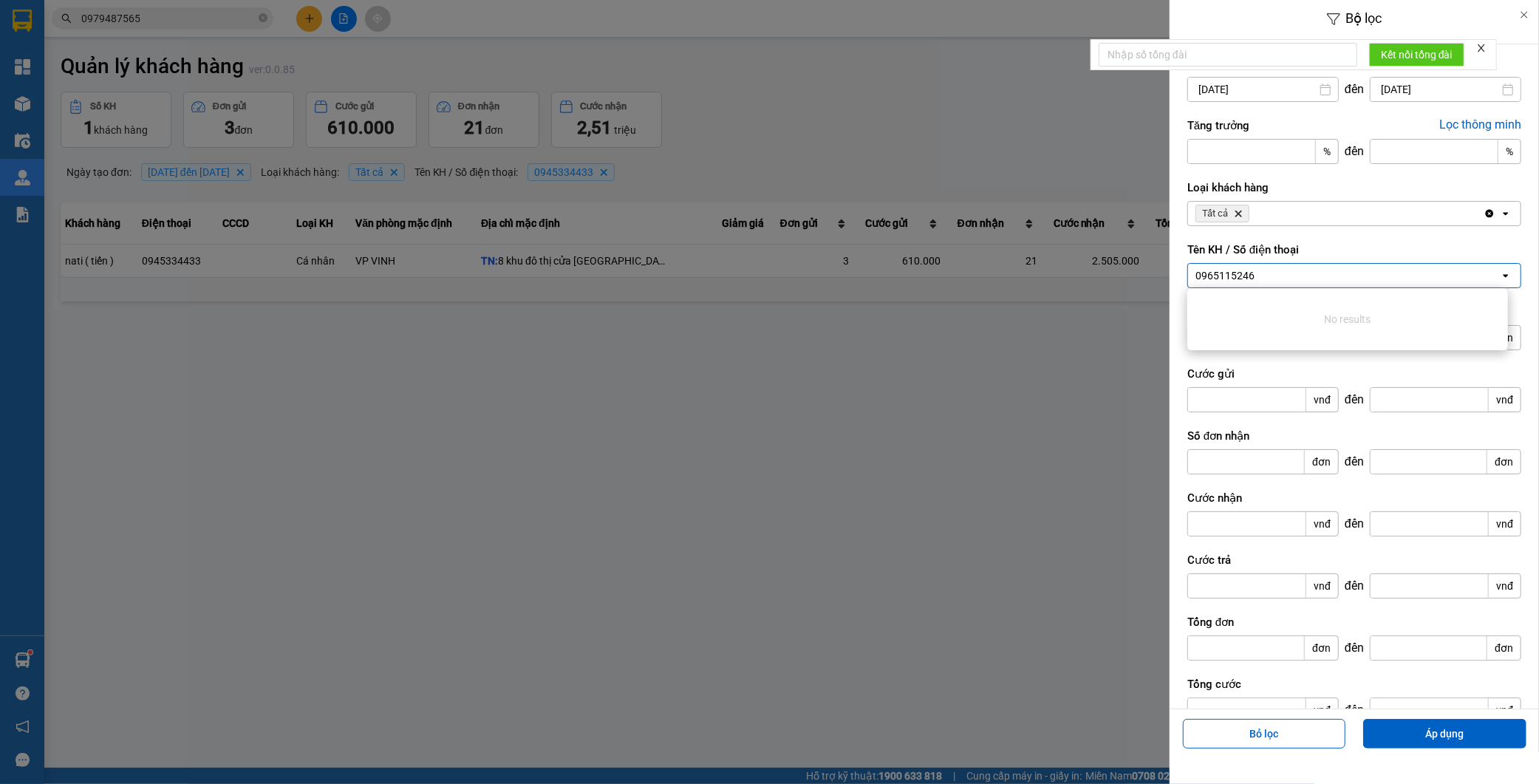
type input "0965115246"
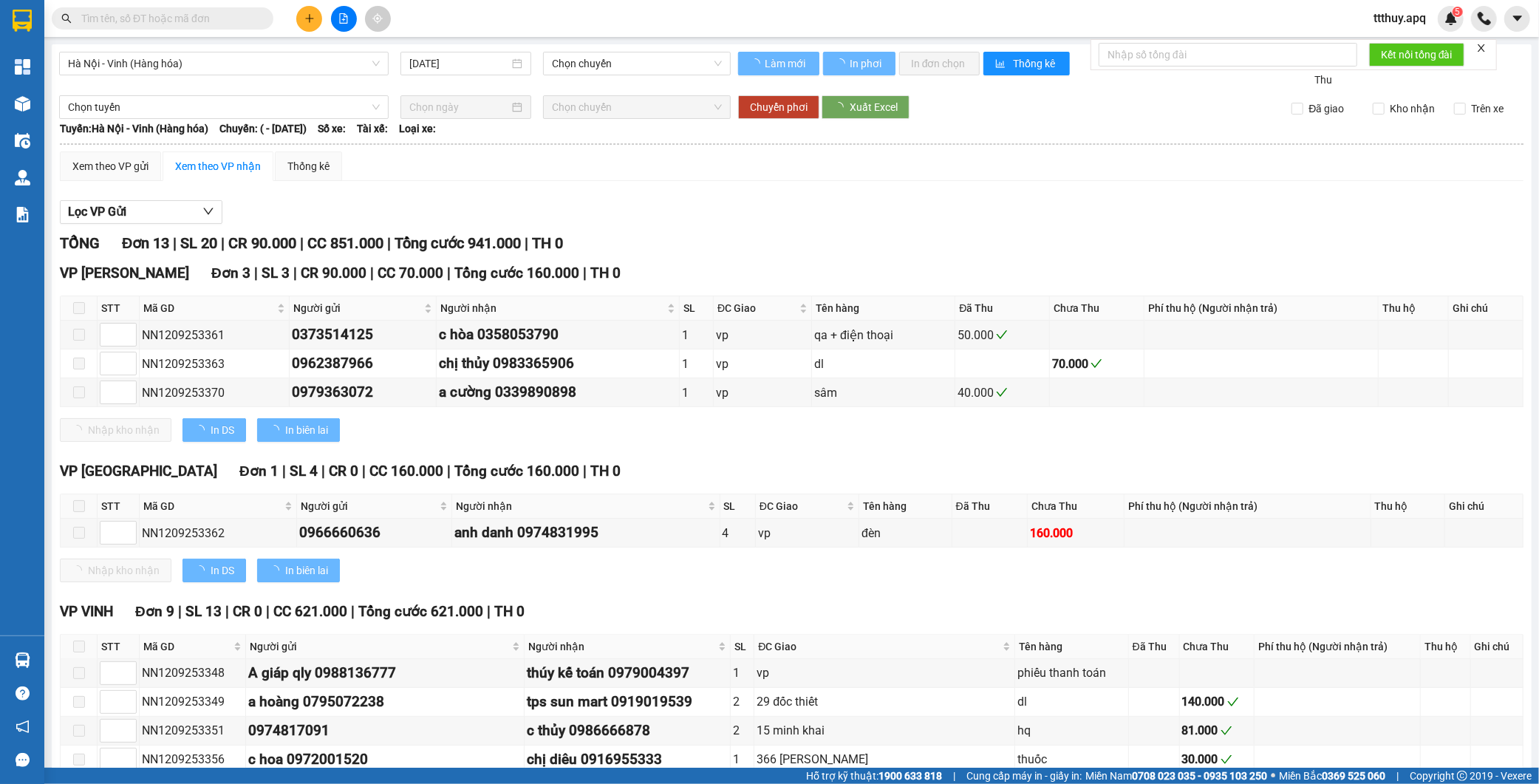
click at [190, 19] on input "text" at bounding box center [168, 18] width 174 height 16
type input "[DATE]"
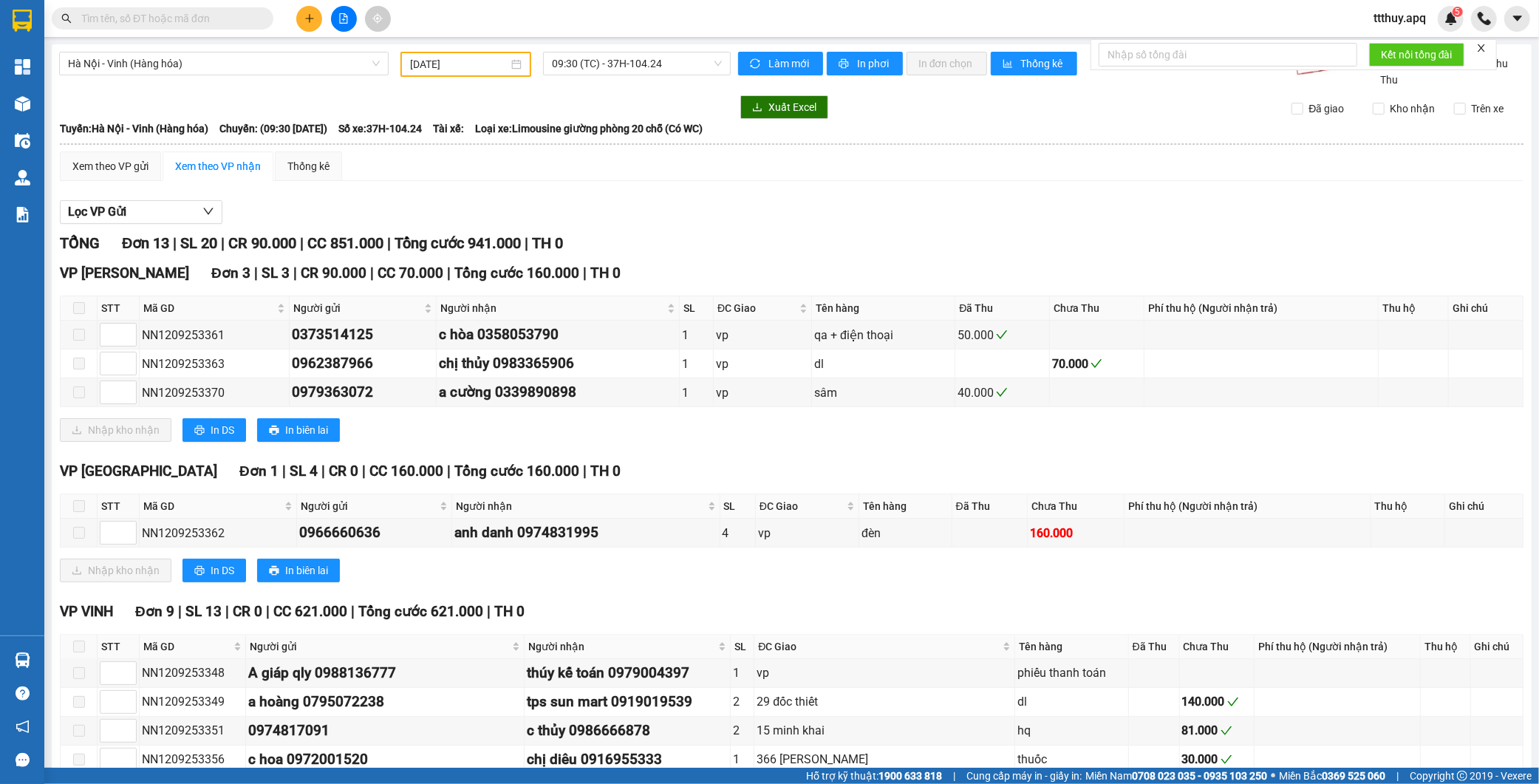
paste input "0965115246"
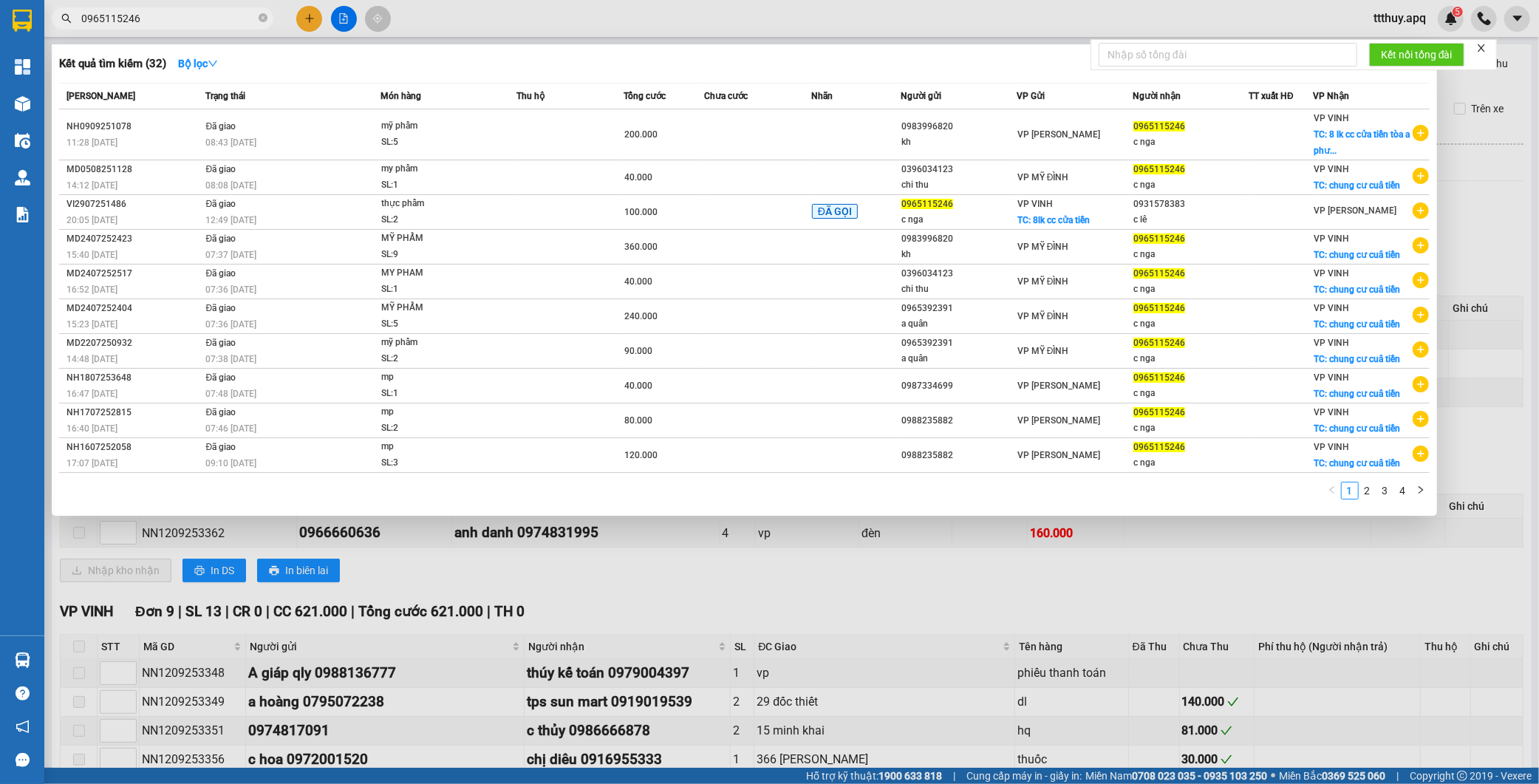
type input "0965115246"
